Goal: Task Accomplishment & Management: Manage account settings

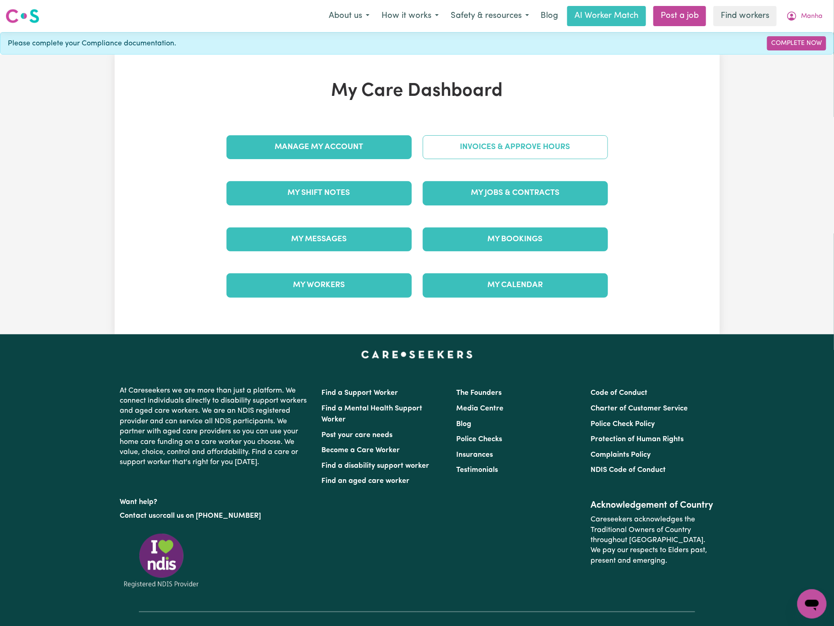
click at [522, 149] on link "Invoices & Approve Hours" at bounding box center [515, 147] width 185 height 24
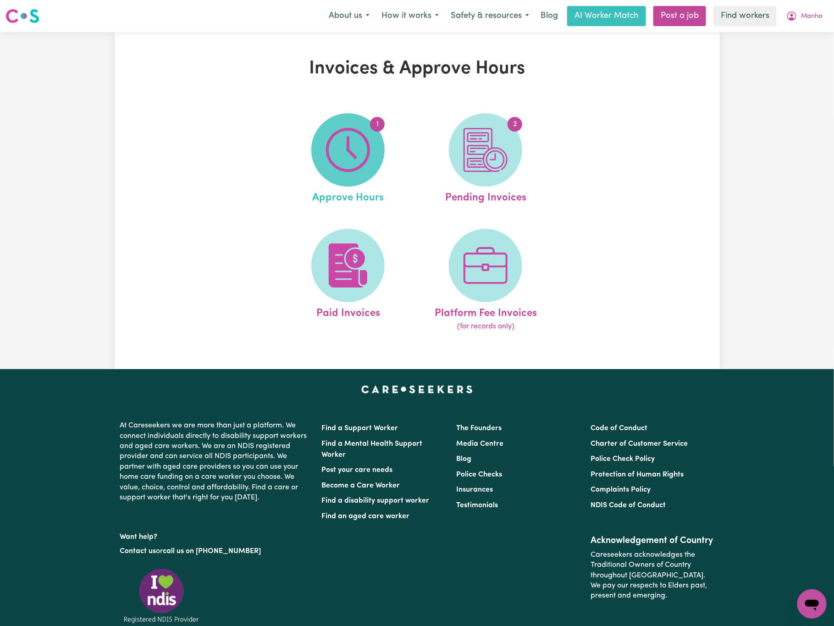
click at [358, 148] on img at bounding box center [348, 150] width 44 height 44
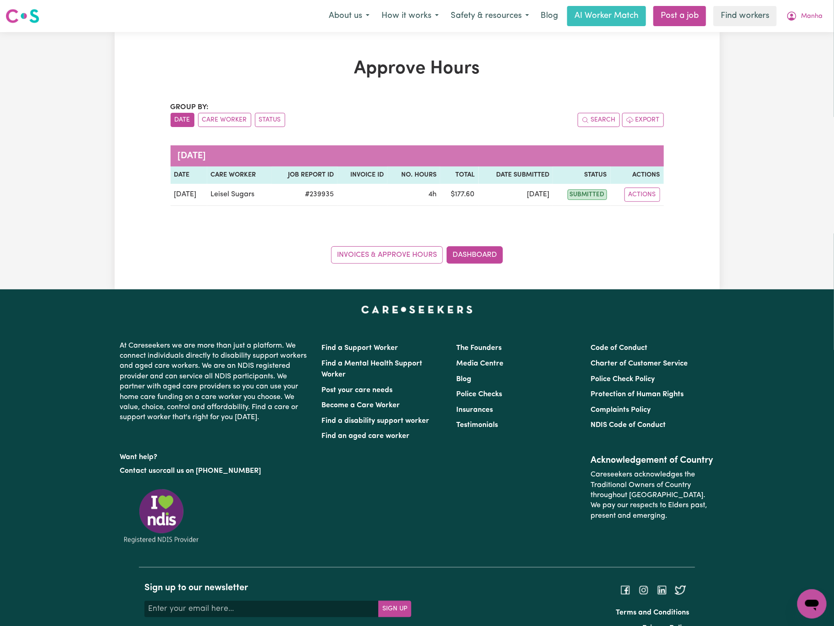
click at [171, 236] on div "Group by: Date Care Worker Status Search Export [DATE] Date Care worker Job Rep…" at bounding box center [417, 183] width 493 height 162
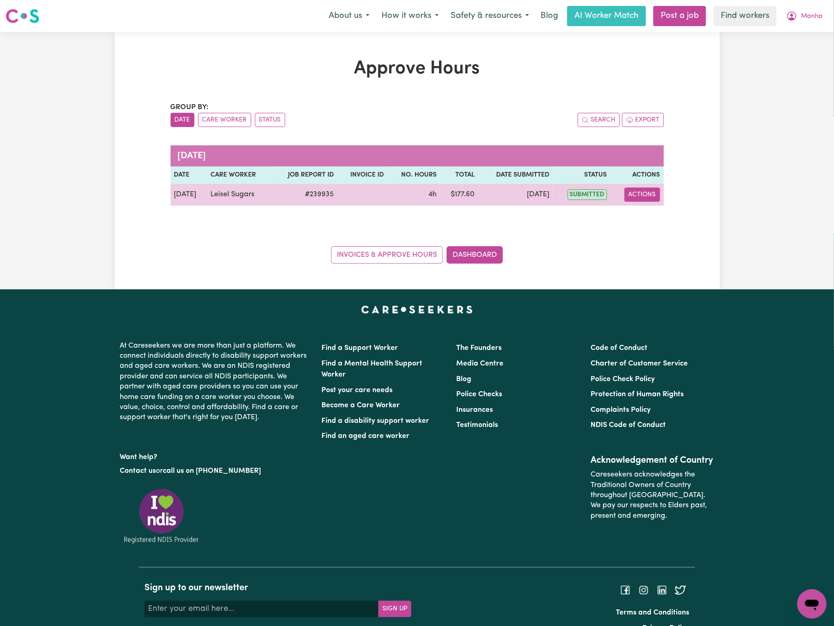
click at [641, 196] on button "Actions" at bounding box center [642, 195] width 36 height 14
click at [652, 210] on link "View Job Report" at bounding box center [663, 216] width 78 height 18
select select "pm"
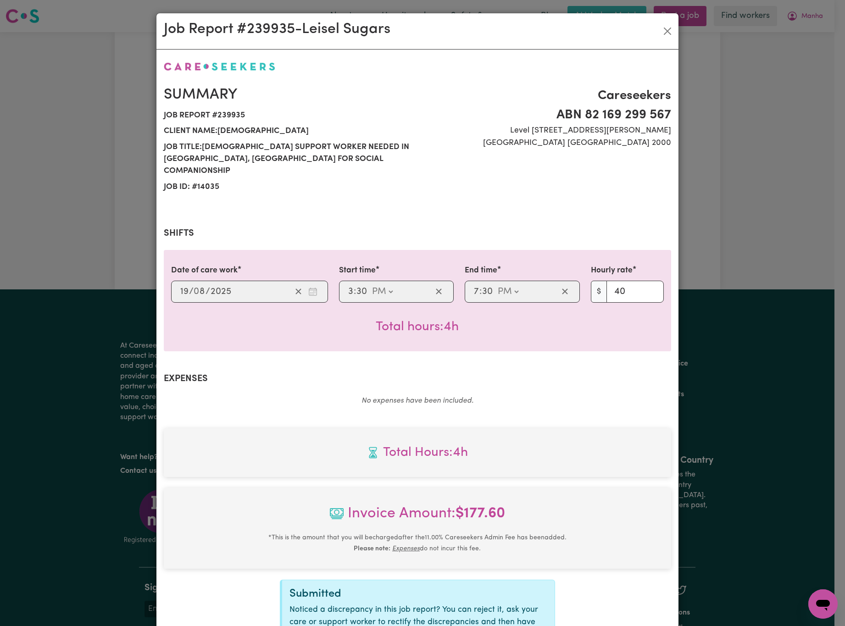
drag, startPoint x: 171, startPoint y: 304, endPoint x: 321, endPoint y: 304, distance: 150.4
click at [171, 304] on div "Total hours: 4h" at bounding box center [417, 320] width 492 height 34
drag, startPoint x: 105, startPoint y: 323, endPoint x: 120, endPoint y: 323, distance: 15.1
click at [105, 323] on div "Job Report # 239935 - Leisel Sugars Summary Job report # 239935 Client name: [P…" at bounding box center [422, 313] width 845 height 626
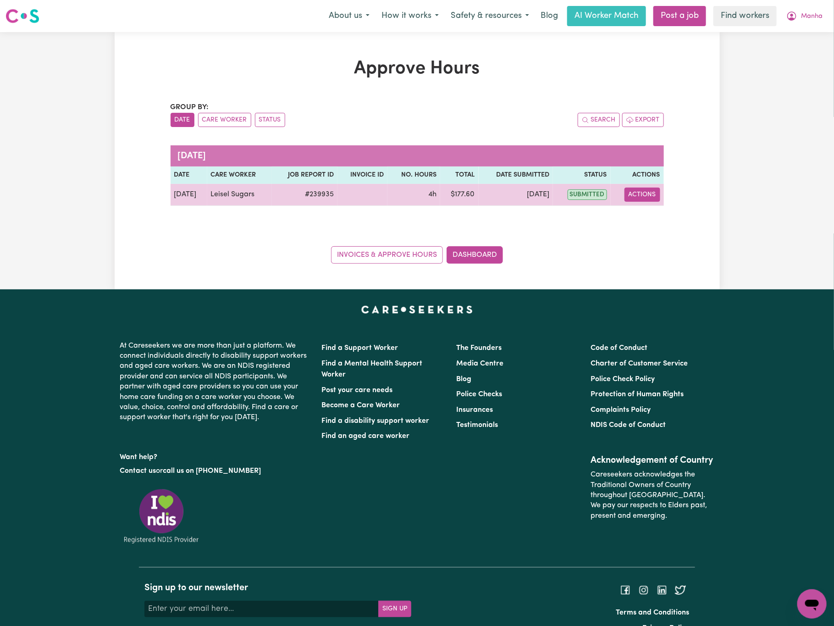
click at [641, 196] on button "Actions" at bounding box center [642, 195] width 36 height 14
click at [667, 222] on link "View Job Report" at bounding box center [663, 216] width 78 height 18
select select "pm"
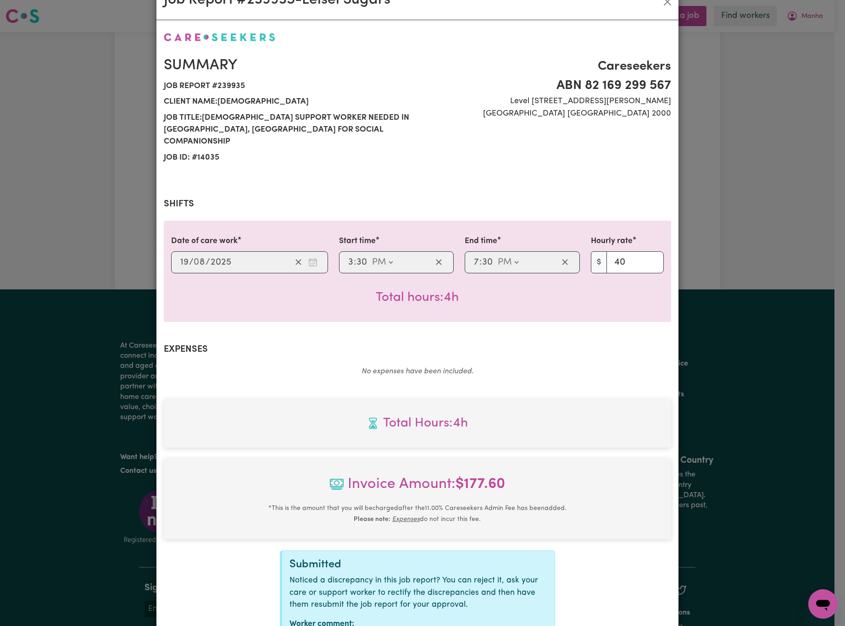
scroll to position [95, 0]
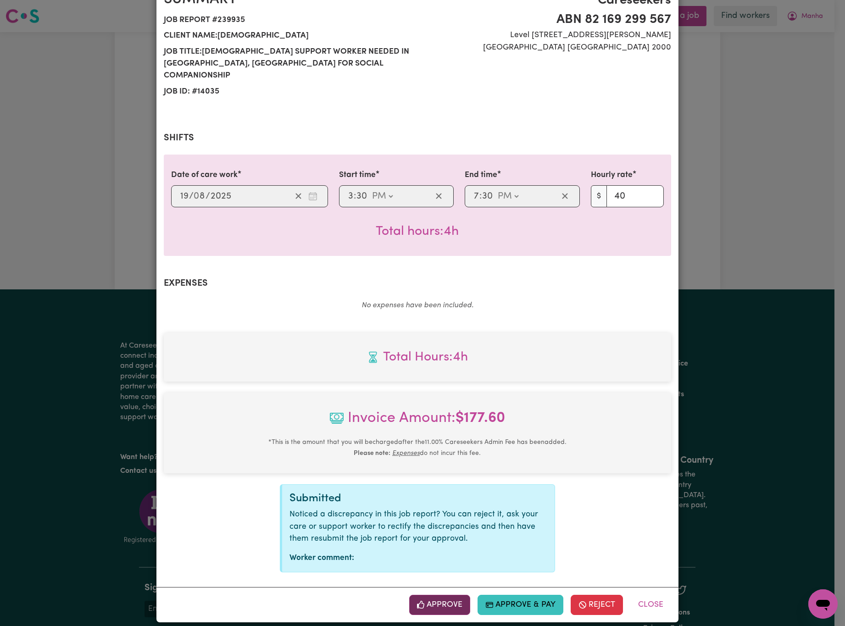
click at [418, 601] on icon "button" at bounding box center [421, 605] width 8 height 8
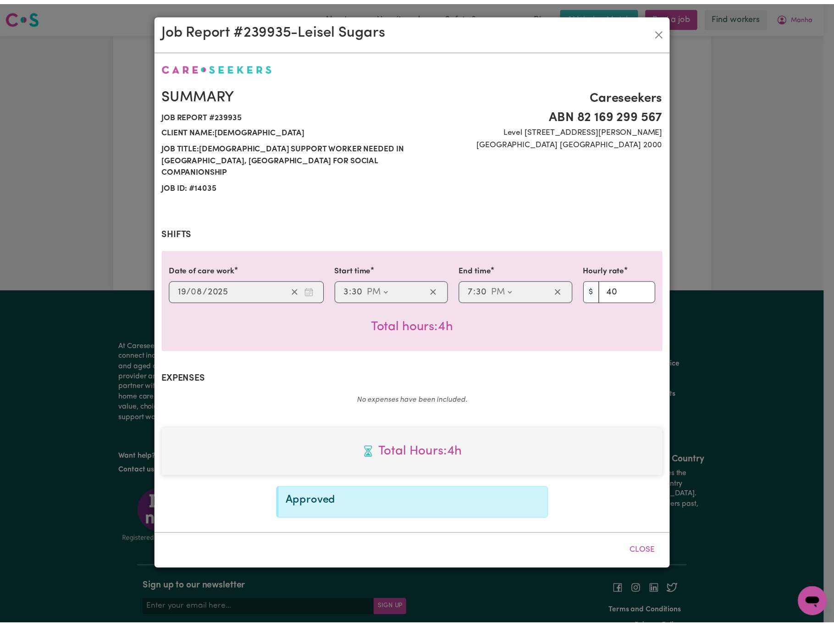
scroll to position [0, 0]
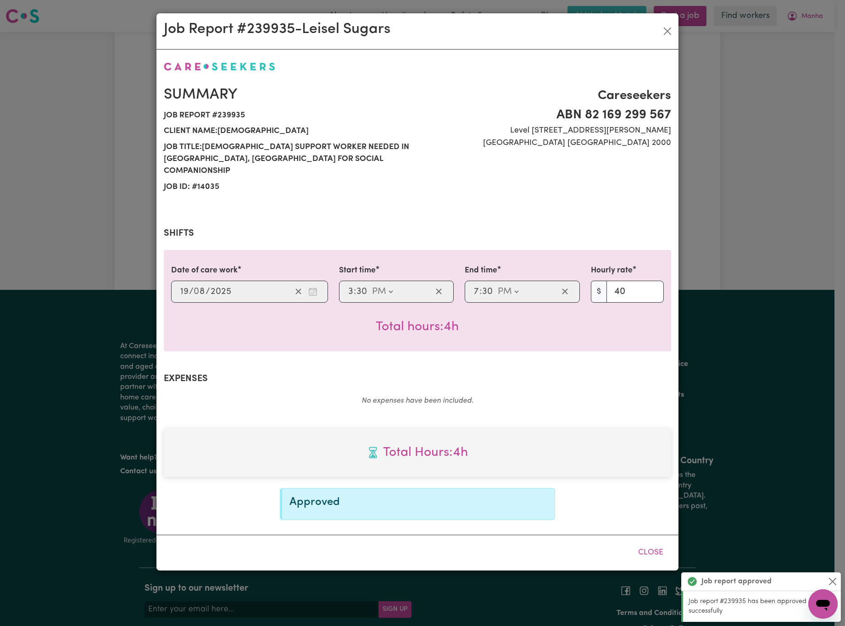
click at [739, 160] on div "Job Report # 239935 - Leisel Sugars Summary Job report # 239935 Client name: [P…" at bounding box center [422, 313] width 845 height 626
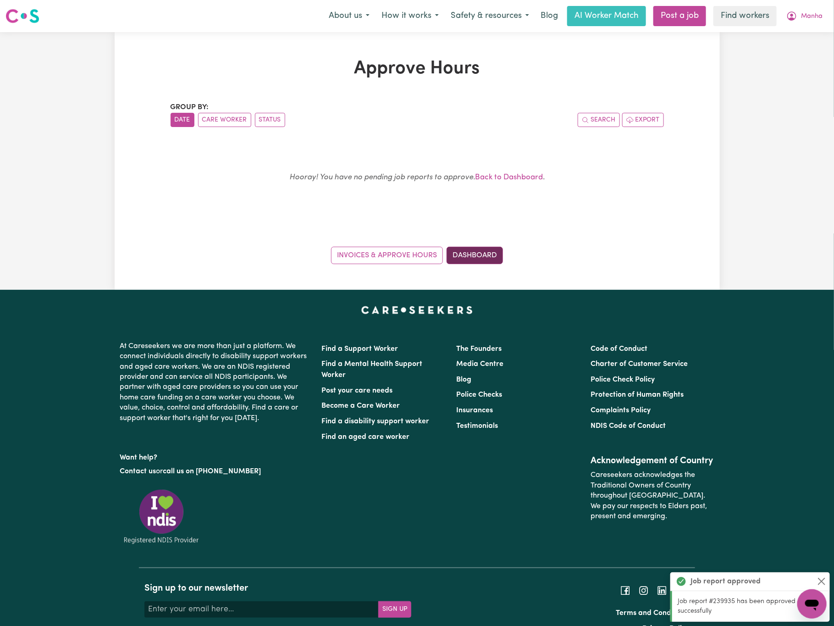
click at [491, 254] on link "Dashboard" at bounding box center [475, 255] width 56 height 17
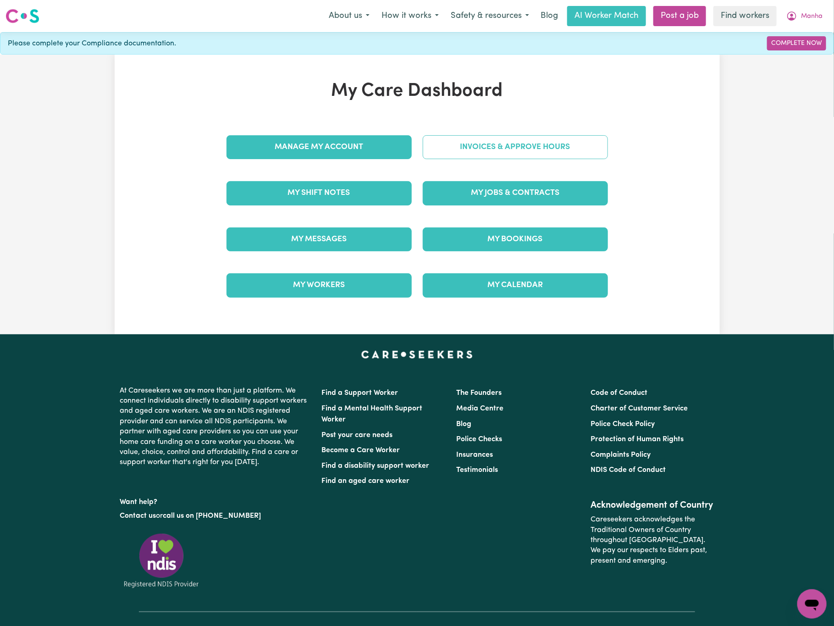
click at [551, 144] on link "Invoices & Approve Hours" at bounding box center [515, 147] width 185 height 24
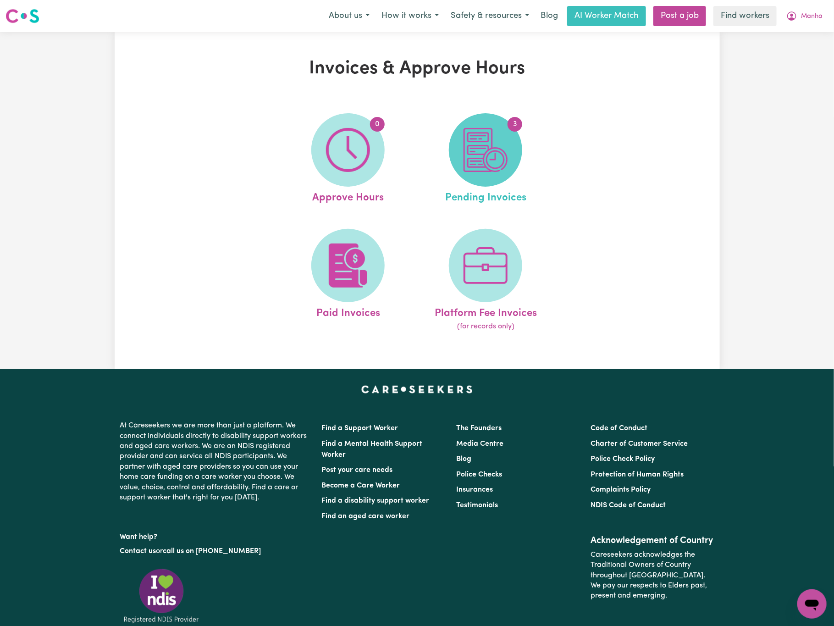
click at [502, 153] on img at bounding box center [486, 150] width 44 height 44
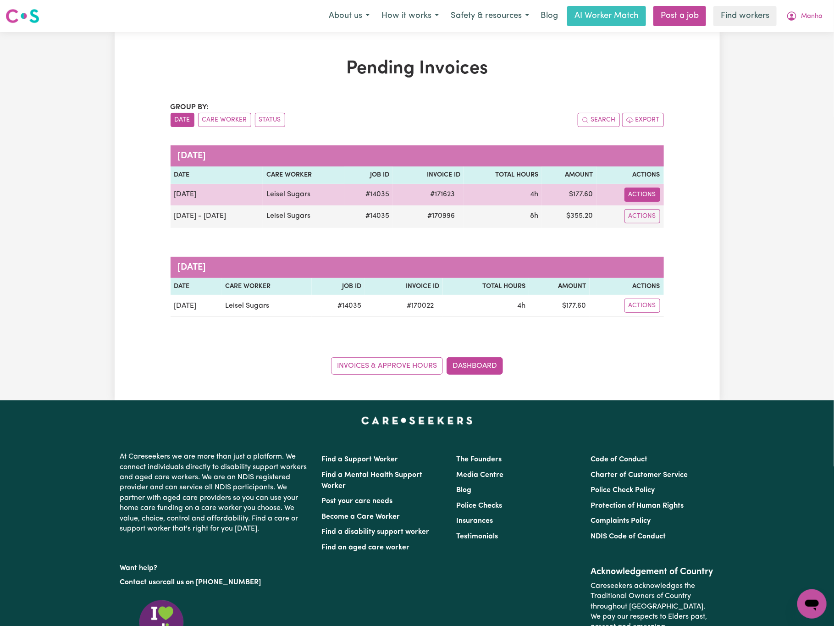
click at [646, 194] on button "Actions" at bounding box center [642, 195] width 36 height 14
click at [665, 216] on link "Download Invoice" at bounding box center [667, 216] width 84 height 18
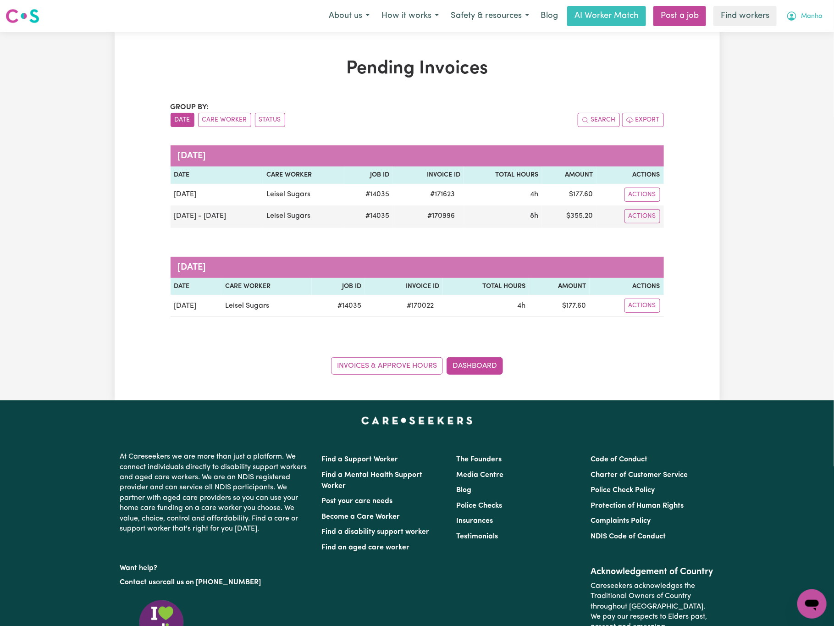
click at [802, 15] on span "Manha" at bounding box center [812, 16] width 22 height 10
click at [797, 37] on link "My Dashboard" at bounding box center [792, 35] width 72 height 17
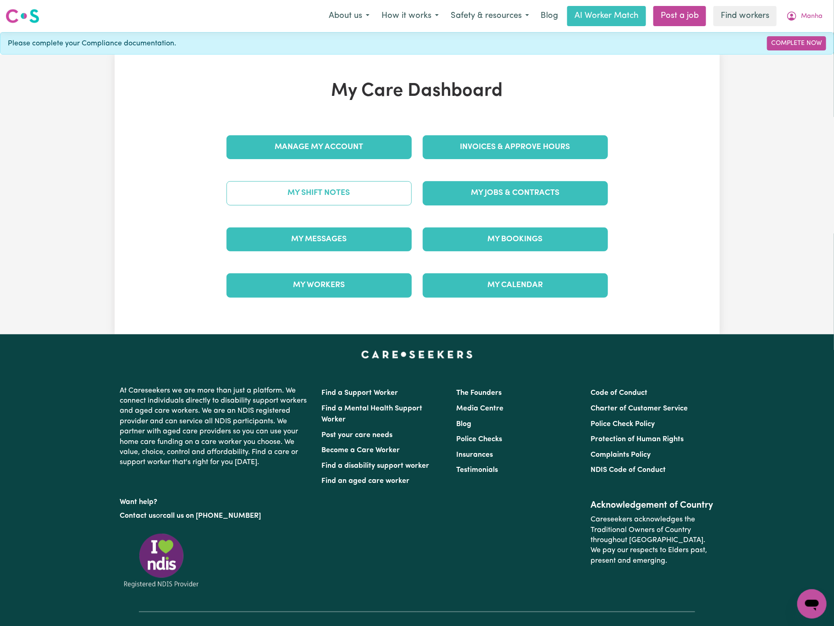
click at [409, 193] on link "My Shift Notes" at bounding box center [318, 193] width 185 height 24
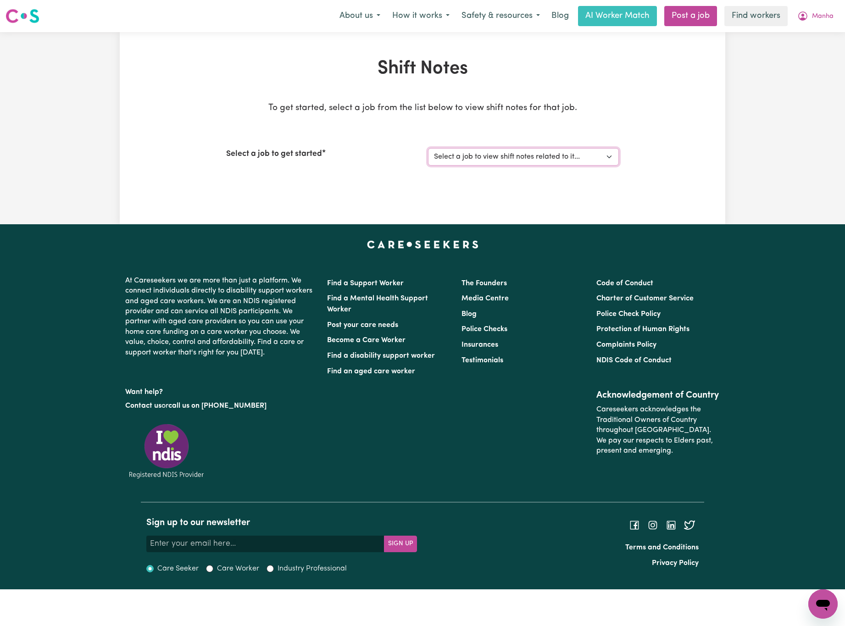
click at [498, 162] on select "Select a job to view shift notes related to it... [DEMOGRAPHIC_DATA] Support Wo…" at bounding box center [523, 156] width 191 height 17
select select "14035"
click at [428, 148] on select "Select a job to view shift notes related to it... [DEMOGRAPHIC_DATA] Support Wo…" at bounding box center [523, 156] width 191 height 17
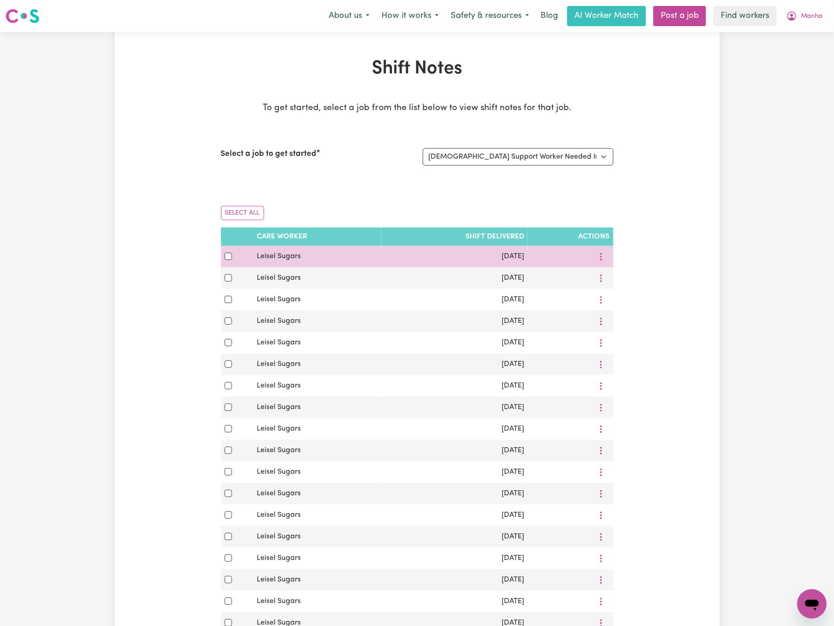
click at [415, 263] on td "[DATE]" at bounding box center [454, 257] width 146 height 22
click at [226, 256] on input "checkbox" at bounding box center [228, 256] width 7 height 7
checkbox input "true"
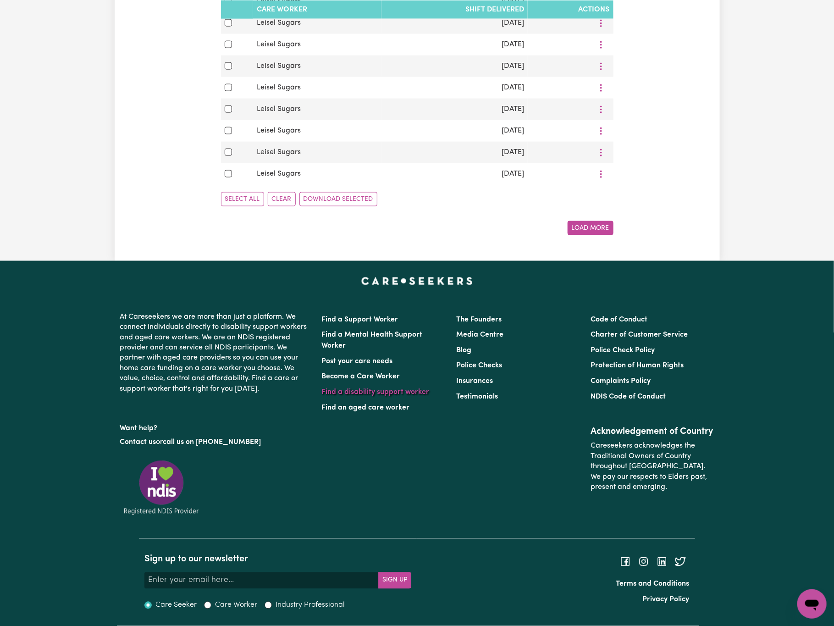
scroll to position [624, 0]
click at [336, 196] on button "Download Selected" at bounding box center [338, 199] width 78 height 14
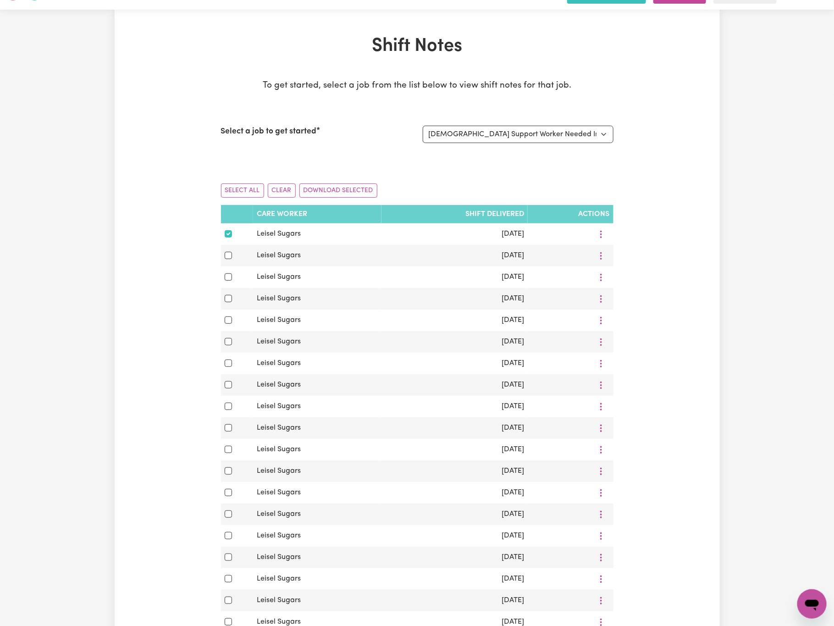
scroll to position [0, 0]
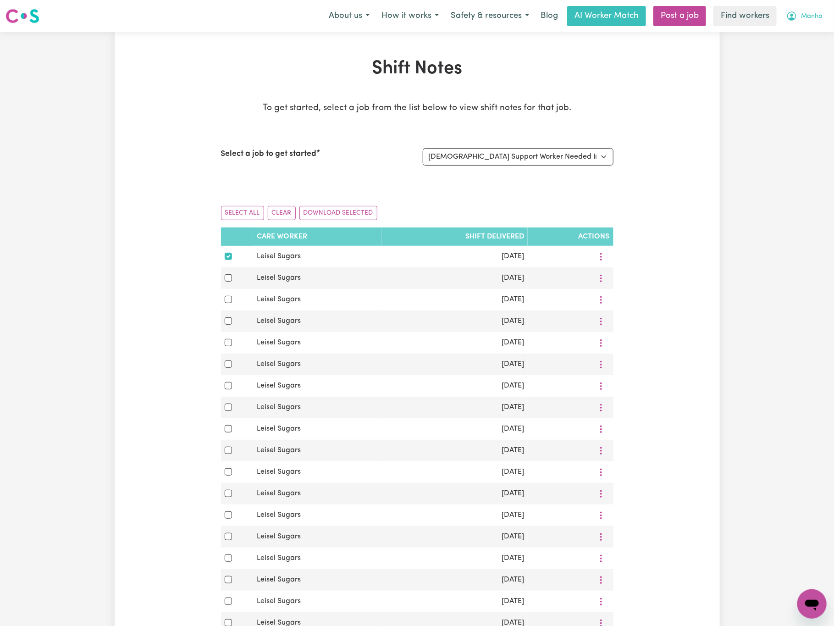
click at [806, 19] on span "Manha" at bounding box center [812, 16] width 22 height 10
click at [807, 30] on link "My Dashboard" at bounding box center [792, 35] width 72 height 17
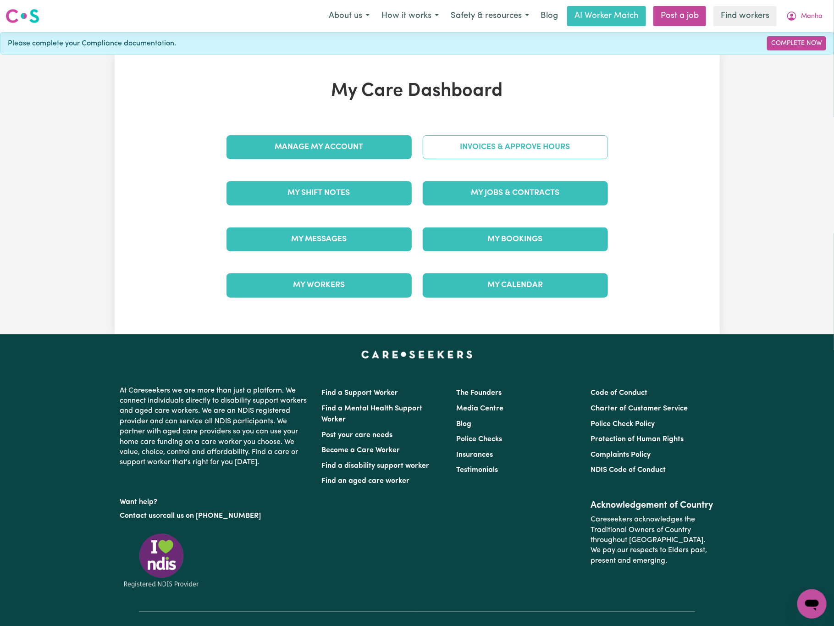
click at [545, 148] on link "Invoices & Approve Hours" at bounding box center [515, 147] width 185 height 24
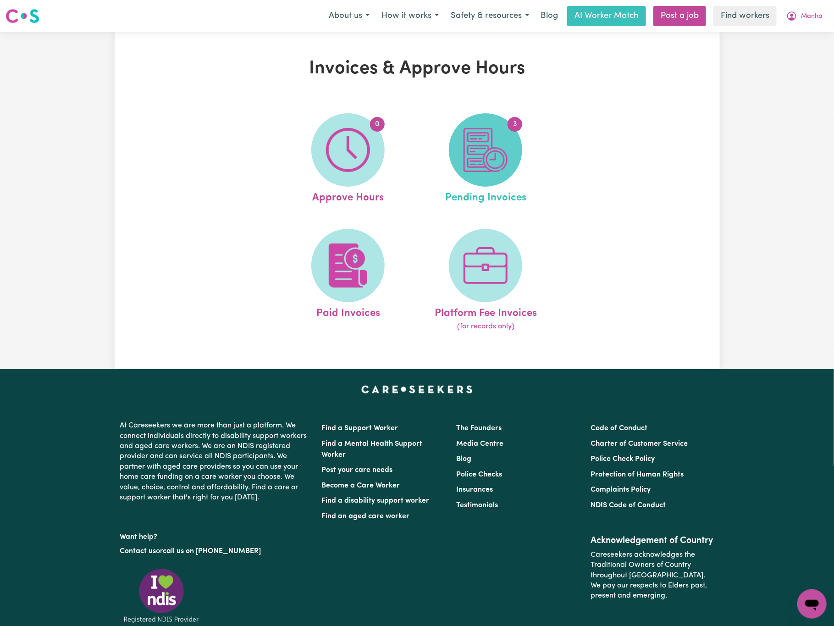
click at [501, 166] on img at bounding box center [486, 150] width 44 height 44
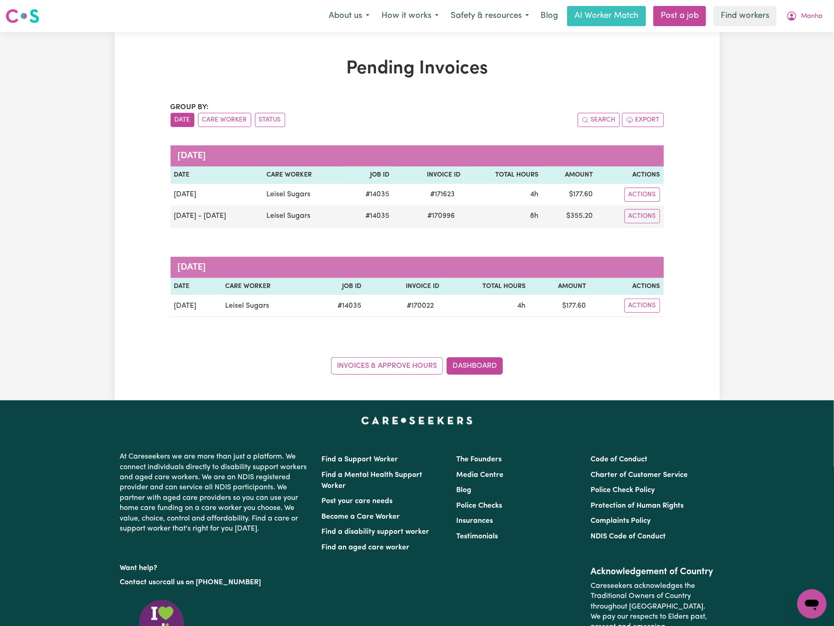
drag, startPoint x: 84, startPoint y: 194, endPoint x: 224, endPoint y: 175, distance: 141.1
click at [84, 194] on div "Pending Invoices Group by: Date Care Worker Status Search Export [DATE] Date Ca…" at bounding box center [417, 216] width 834 height 368
click at [805, 13] on span "Manha" at bounding box center [812, 16] width 22 height 10
click at [802, 46] on link "Logout" at bounding box center [792, 52] width 72 height 17
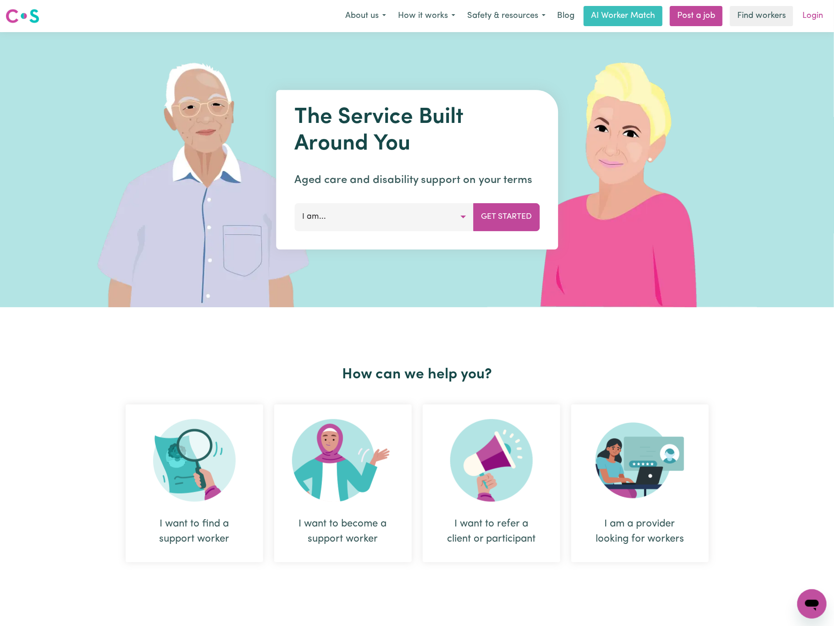
click at [809, 14] on link "Login" at bounding box center [813, 16] width 32 height 20
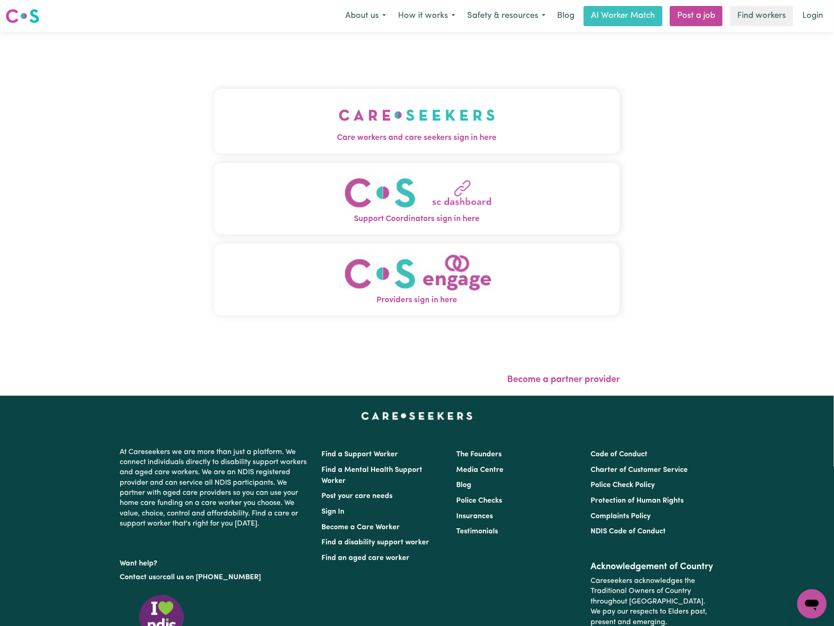
drag, startPoint x: 378, startPoint y: 164, endPoint x: 387, endPoint y: 157, distance: 11.1
click at [379, 164] on button "Support Coordinators sign in here" at bounding box center [417, 199] width 406 height 72
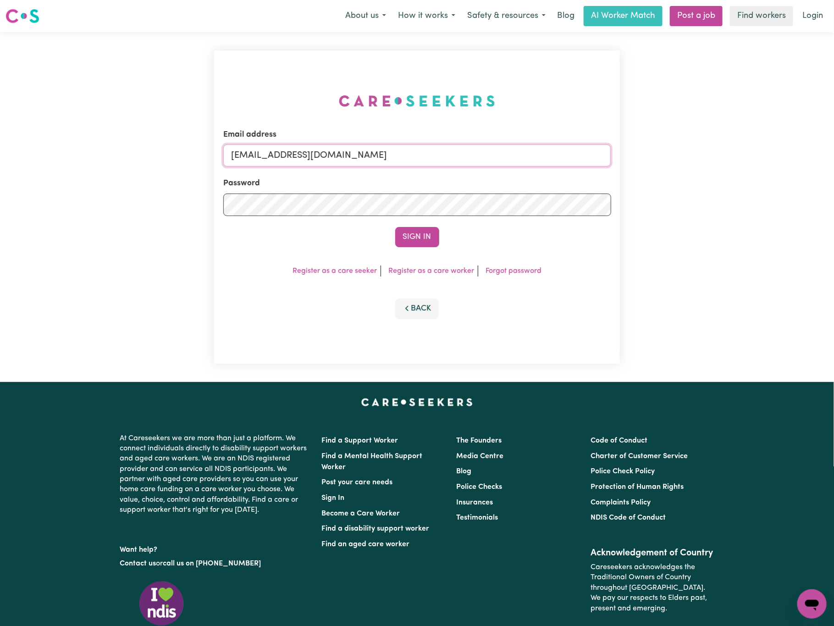
drag, startPoint x: 274, startPoint y: 159, endPoint x: 692, endPoint y: 157, distance: 418.6
click at [692, 157] on div "Email address [EMAIL_ADDRESS][DOMAIN_NAME] Password Sign In Register as a care …" at bounding box center [417, 207] width 834 height 350
paste input "[EMAIL_ADDRESS][DOMAIN_NAME]"
type input "[EMAIL_ADDRESS][DOMAIN_NAME]"
click at [395, 227] on button "Sign In" at bounding box center [417, 237] width 44 height 20
